Goal: Task Accomplishment & Management: Complete application form

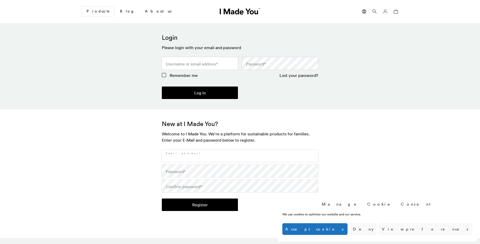
click at [240, 156] on input "Email address *" at bounding box center [240, 156] width 156 height 12
type input "[EMAIL_ADDRESS][DOMAIN_NAME]"
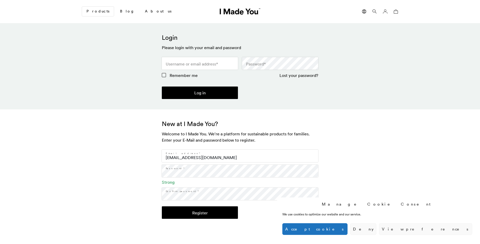
click at [200, 213] on button "Register" at bounding box center [200, 212] width 76 height 12
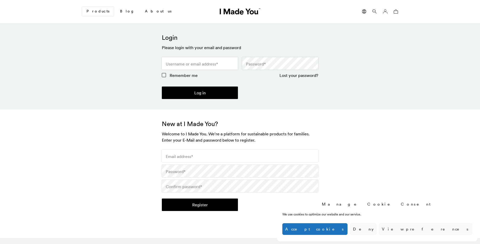
scroll to position [154, 0]
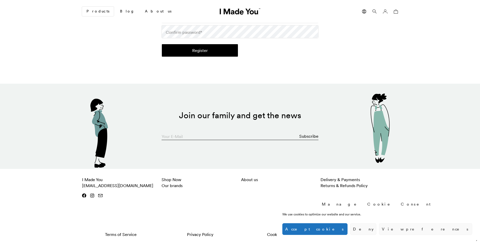
click at [240, 135] on input "Your E-Mail" at bounding box center [240, 135] width 157 height 10
type input "[EMAIL_ADDRESS][DOMAIN_NAME]"
click at [309, 136] on button "Subscribe" at bounding box center [308, 136] width 19 height 10
